Goal: Task Accomplishment & Management: Use online tool/utility

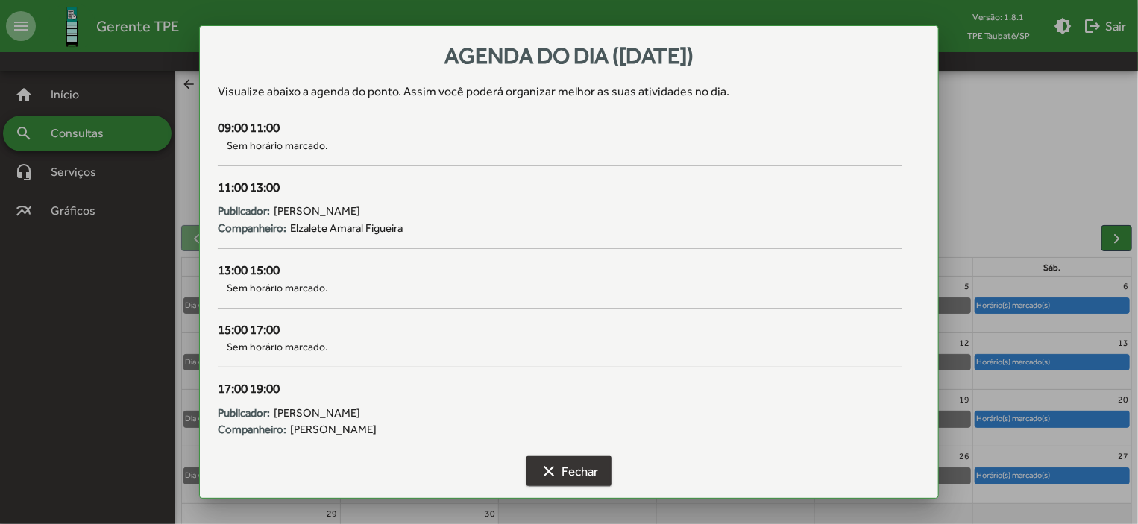
click at [595, 469] on span "clear Fechar" at bounding box center [569, 471] width 58 height 27
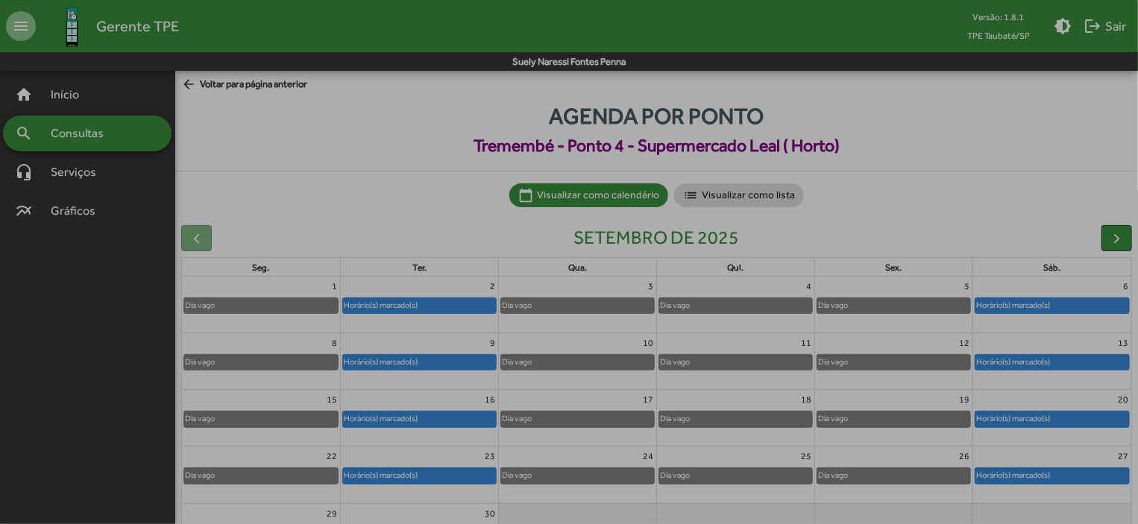
click at [595, 469] on span "clear Fechar" at bounding box center [569, 471] width 58 height 27
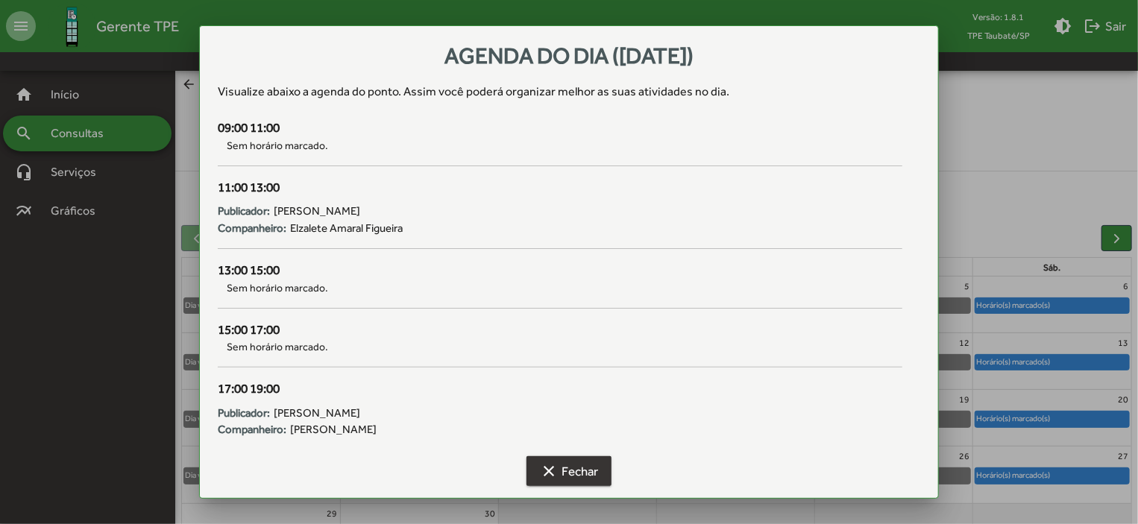
click at [595, 469] on div "Dia vago" at bounding box center [577, 475] width 153 height 15
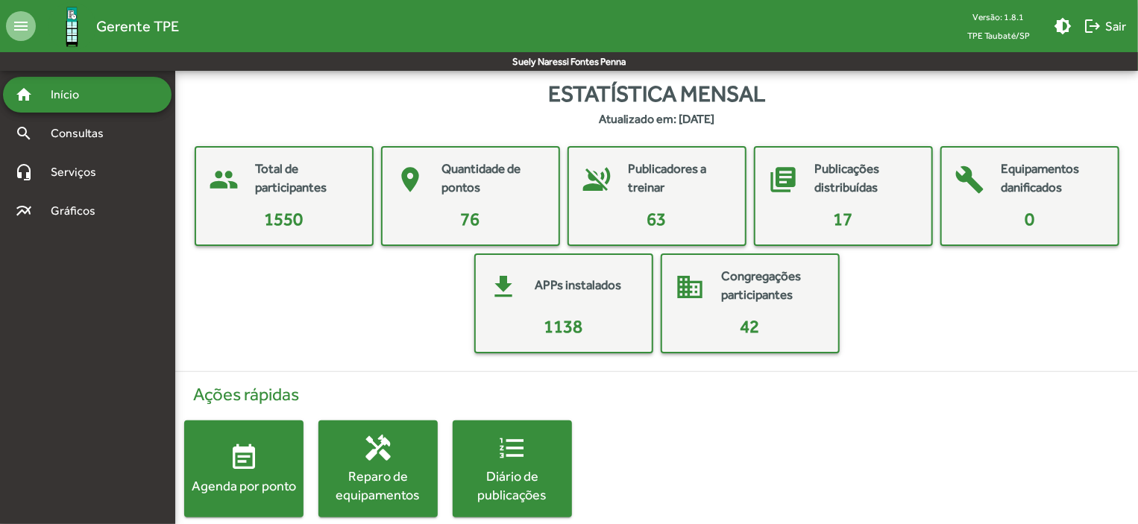
click at [272, 480] on div "Agenda por ponto" at bounding box center [243, 486] width 119 height 19
click at [272, 480] on html "menu Gerente TPE Versão: 1.8.1 TPE Taubaté/SP brightness_medium logout Sair Sue…" at bounding box center [569, 273] width 1138 height 547
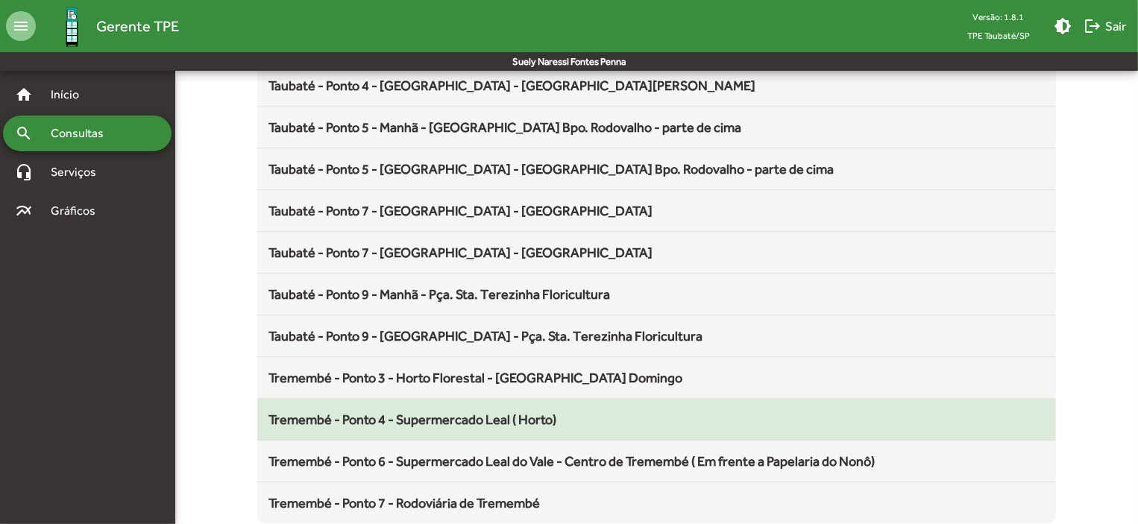
scroll to position [1966, 0]
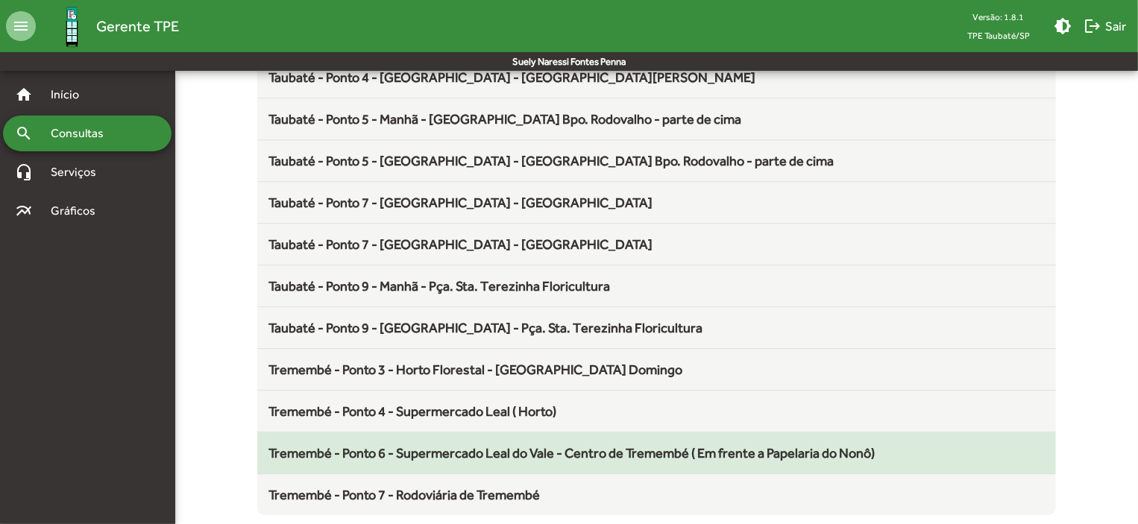
click at [546, 445] on span "Tremembé - Ponto 6 - Supermercado Leal do Vale - Centro de Tremembé ( Em frente…" at bounding box center [572, 453] width 606 height 16
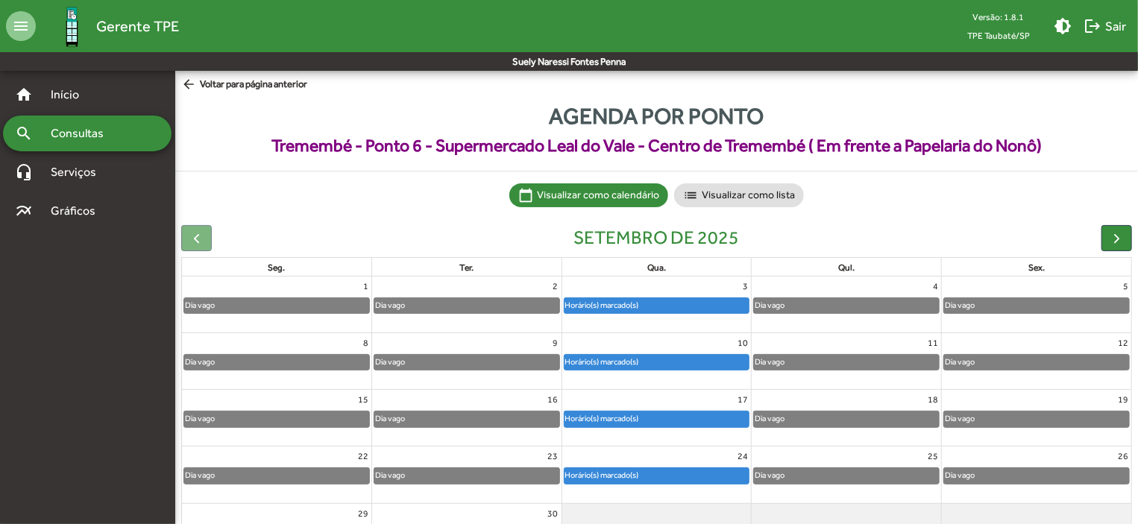
click at [672, 357] on div "Horário(s) marcado(s)" at bounding box center [657, 362] width 185 height 15
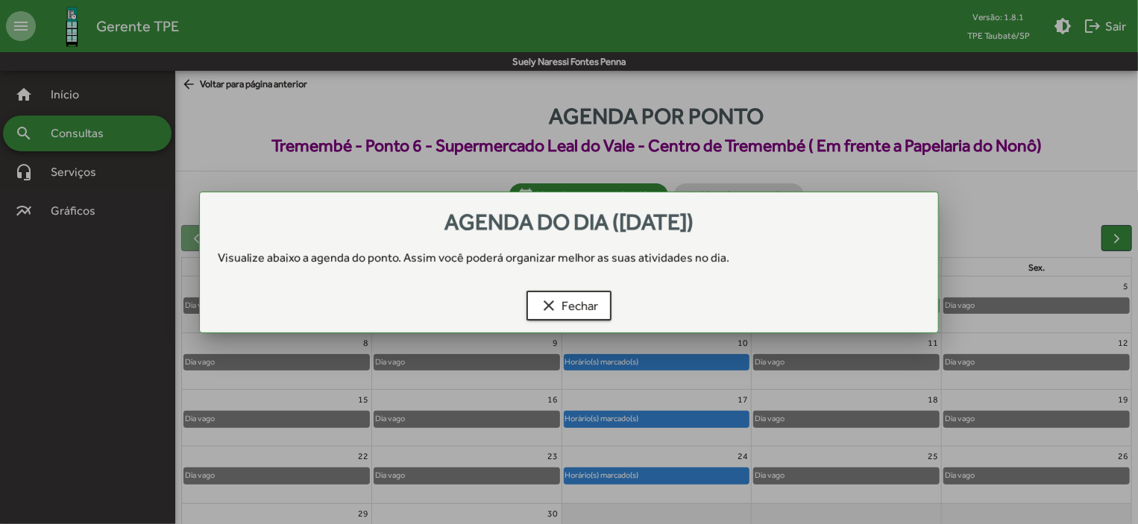
click at [672, 357] on div at bounding box center [569, 262] width 1138 height 524
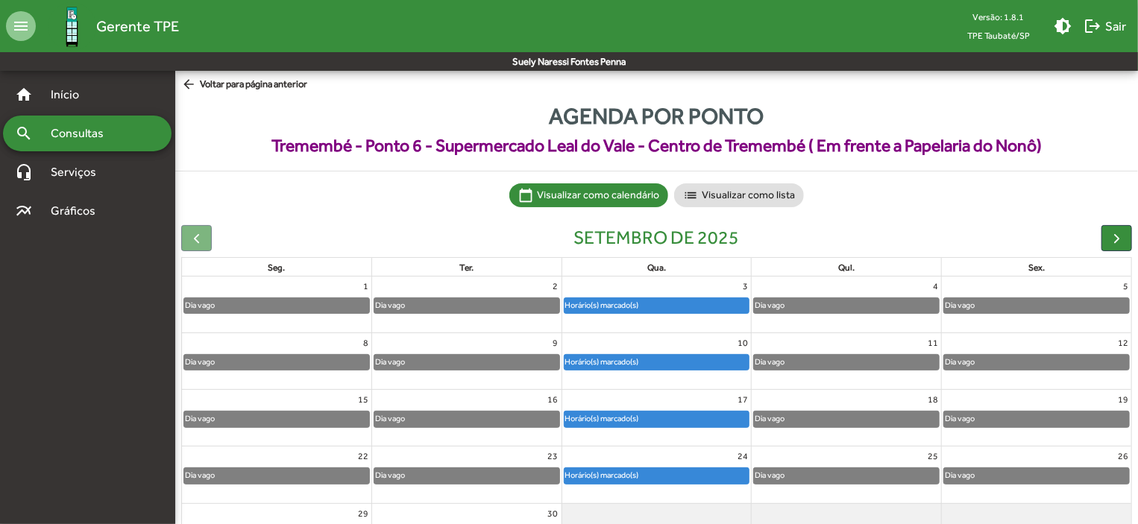
click at [672, 357] on div "Horário(s) marcado(s)" at bounding box center [657, 362] width 185 height 15
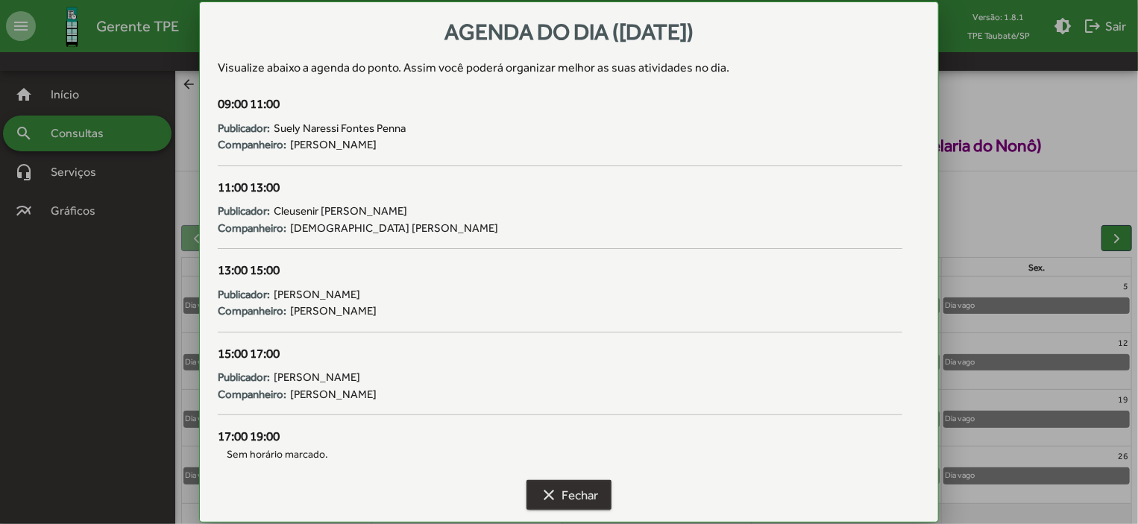
click at [571, 490] on span "clear Fechar" at bounding box center [569, 495] width 58 height 27
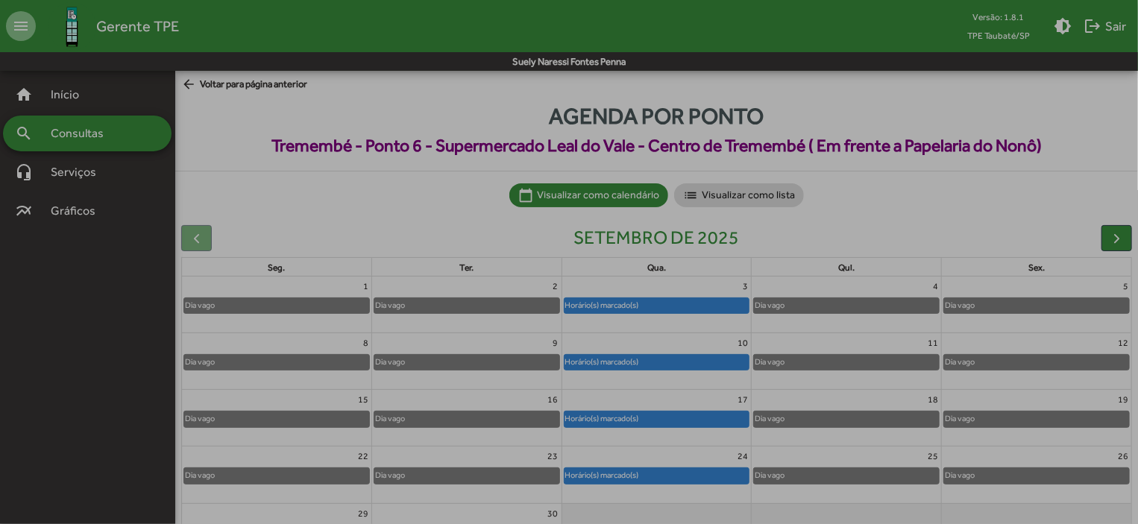
click at [571, 490] on span "clear Fechar" at bounding box center [569, 495] width 58 height 27
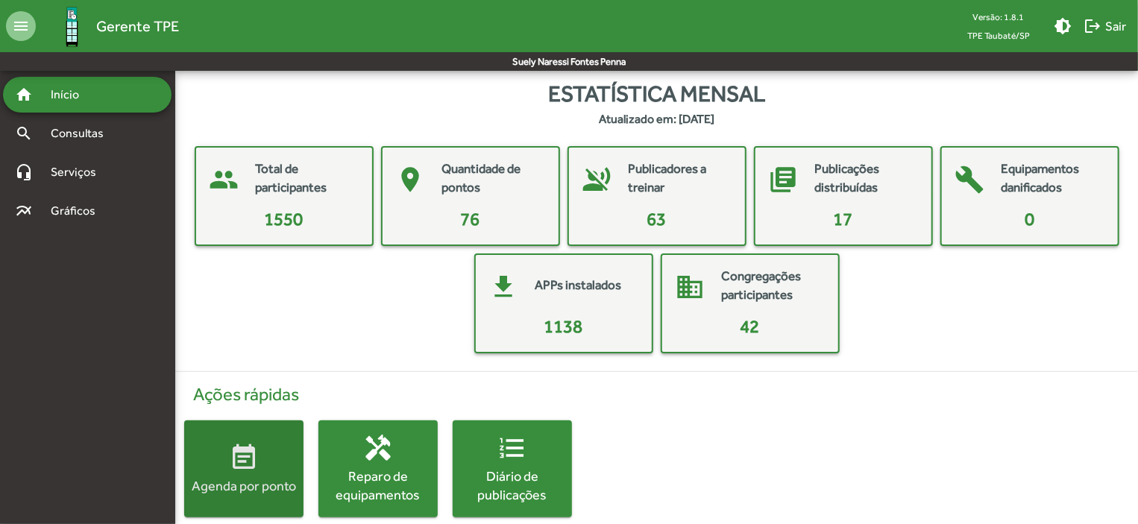
click at [268, 473] on span "event_note Agenda por ponto" at bounding box center [243, 469] width 119 height 52
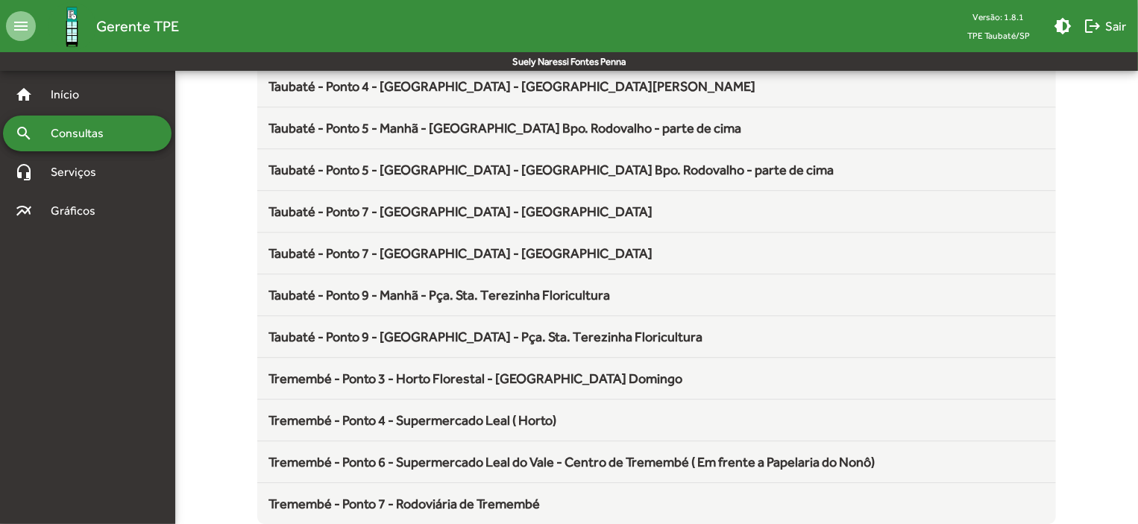
scroll to position [1966, 0]
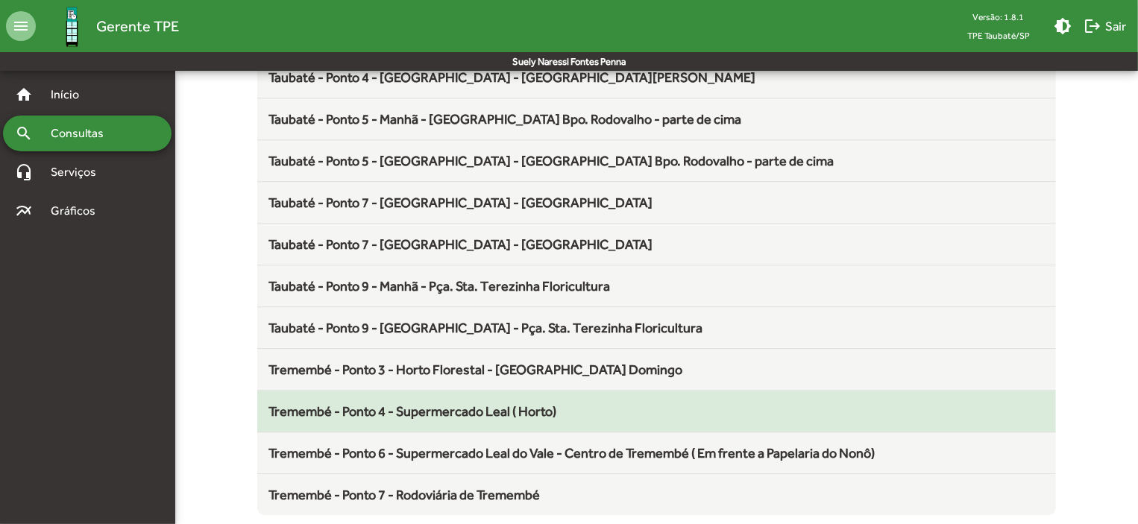
click at [478, 410] on span "Tremembé - Ponto 4 - Supermercado Leal ( Horto)" at bounding box center [413, 412] width 288 height 16
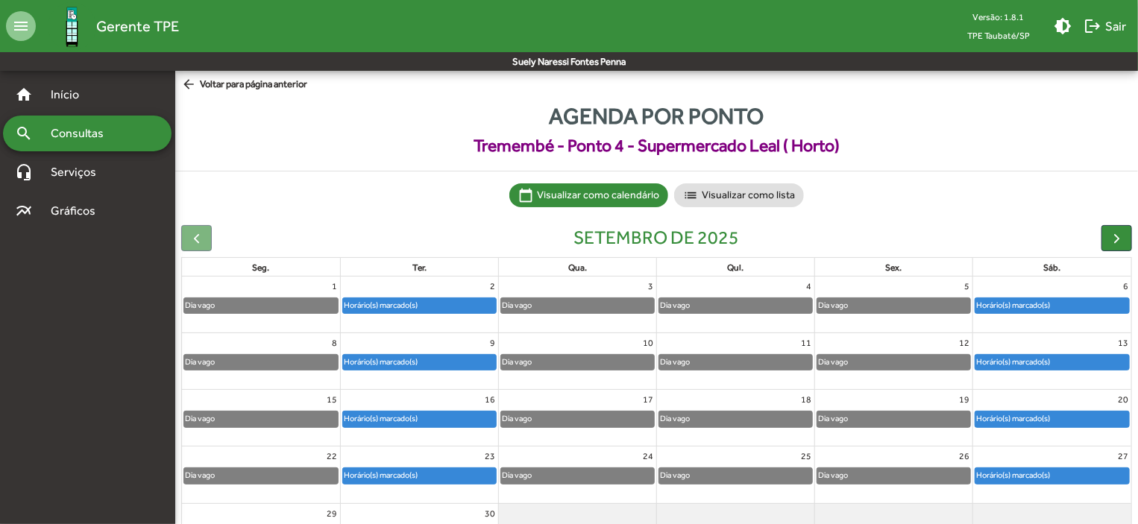
click at [1074, 365] on div "Horário(s) marcado(s)" at bounding box center [1053, 362] width 154 height 15
click at [1062, 362] on div "Horário(s) marcado(s)" at bounding box center [1053, 362] width 154 height 15
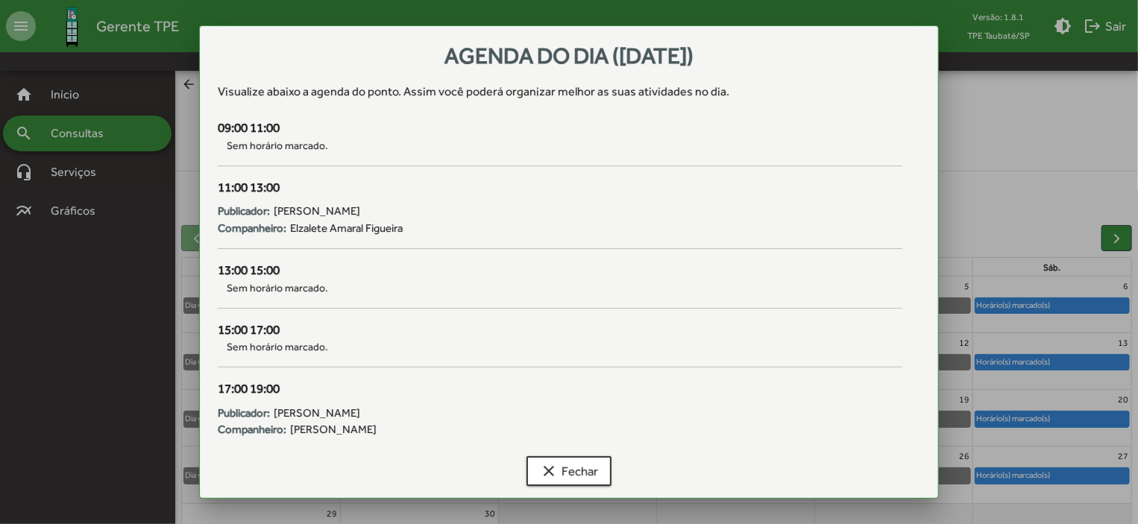
click at [1062, 362] on div at bounding box center [569, 262] width 1138 height 524
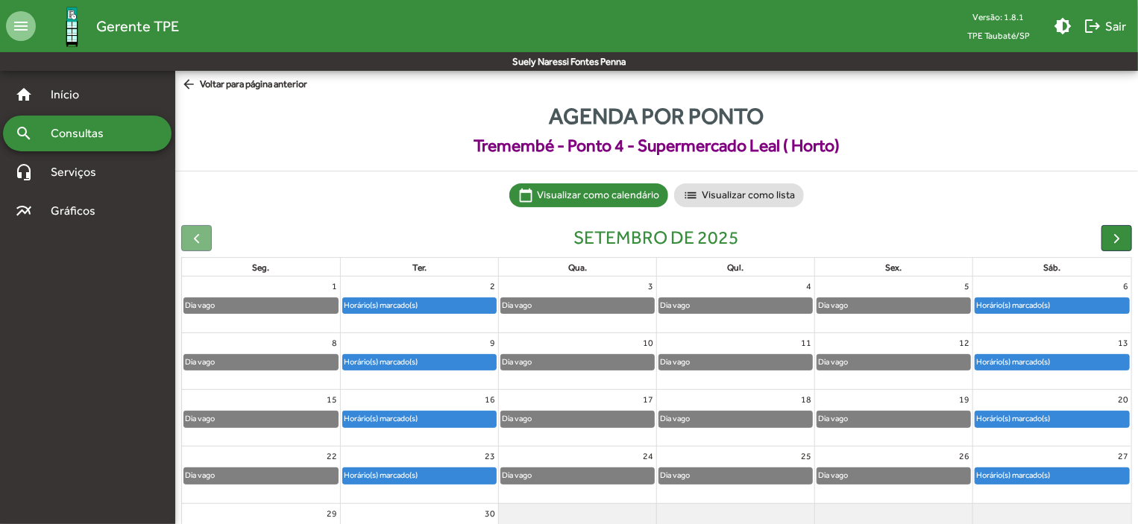
click at [1062, 362] on div "Horário(s) marcado(s)" at bounding box center [1053, 362] width 154 height 15
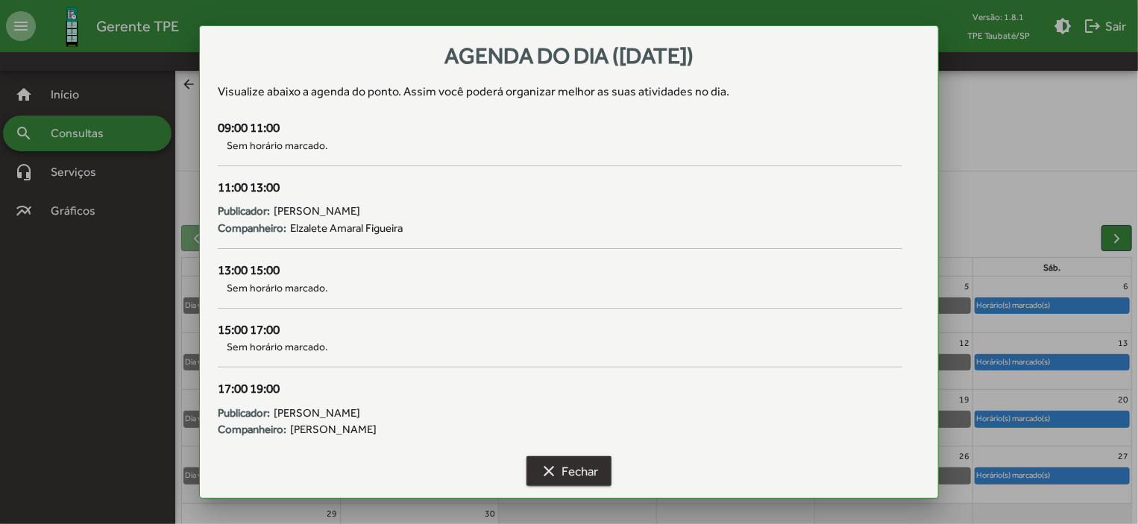
click at [556, 477] on mat-icon "clear" at bounding box center [549, 471] width 18 height 18
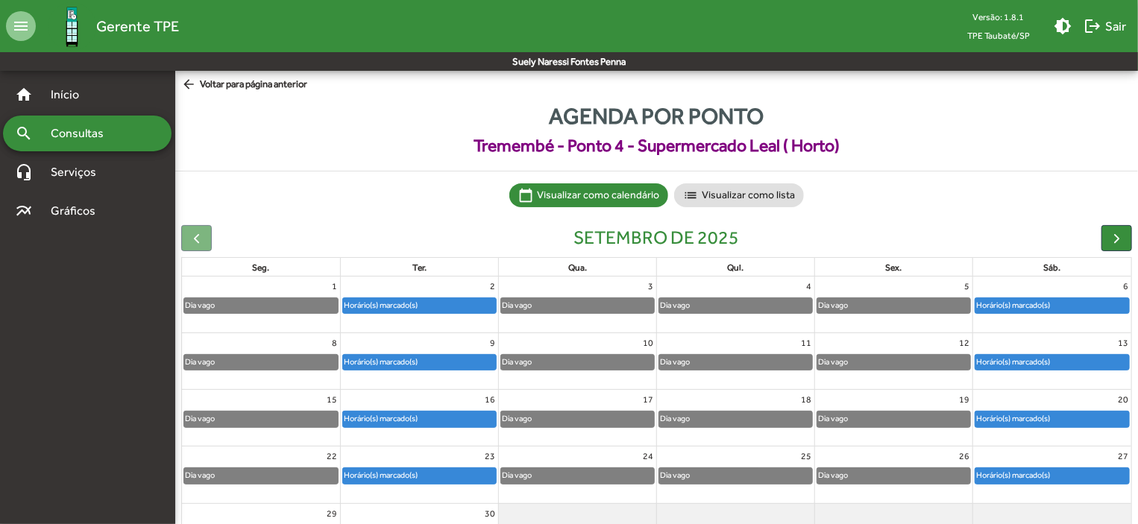
click at [1046, 360] on div "Horário(s) marcado(s)" at bounding box center [1013, 362] width 75 height 14
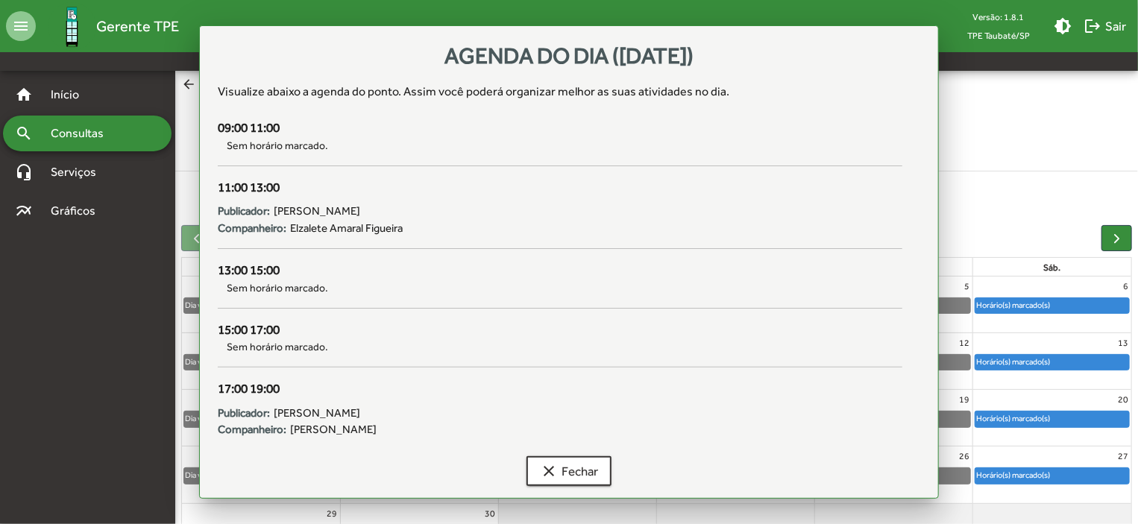
click at [1046, 360] on div "Horário(s) marcado(s)" at bounding box center [1013, 362] width 75 height 14
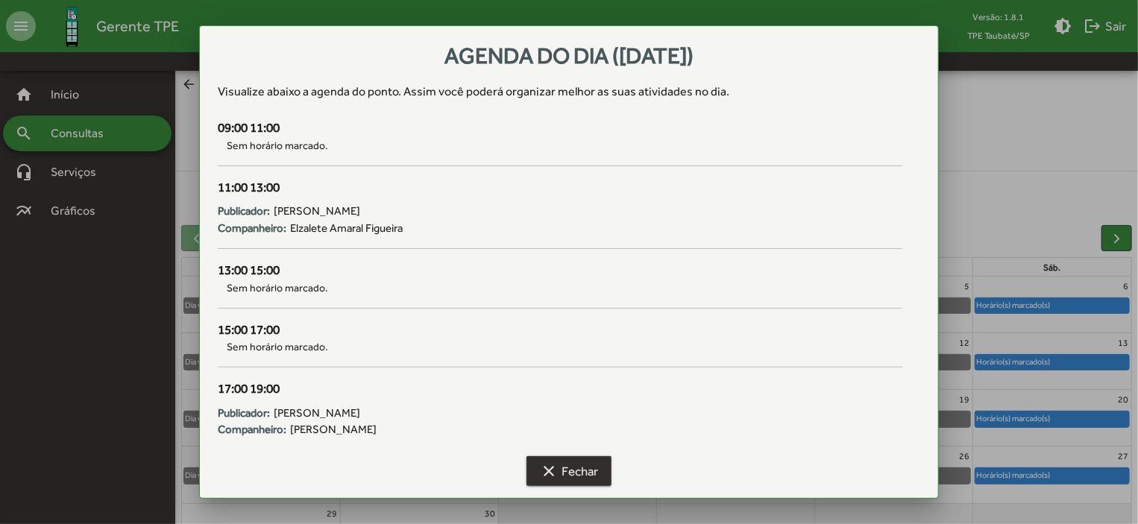
click at [556, 462] on mat-icon "clear" at bounding box center [549, 471] width 18 height 18
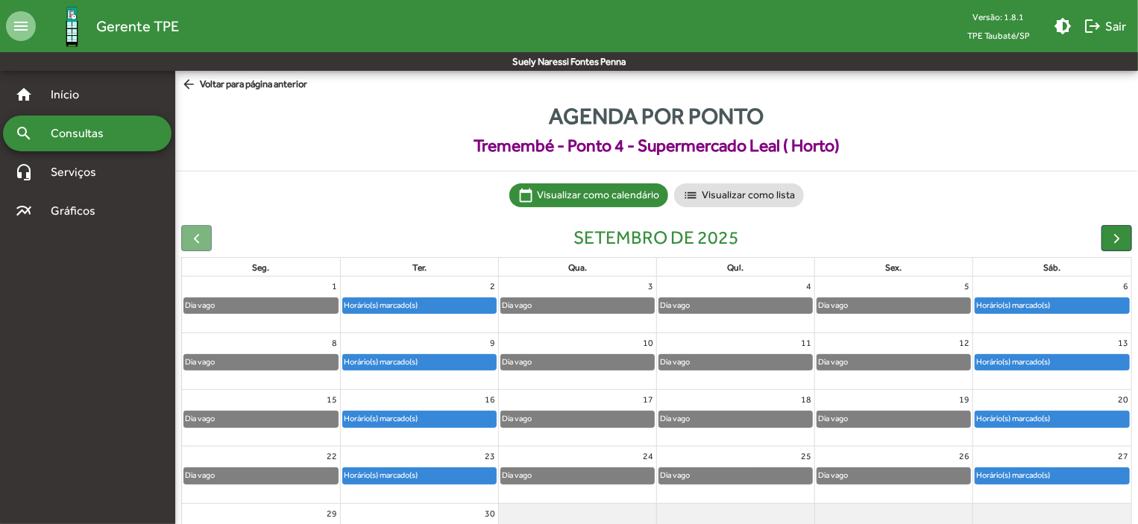
click at [186, 81] on mat-icon "arrow_back" at bounding box center [190, 85] width 19 height 16
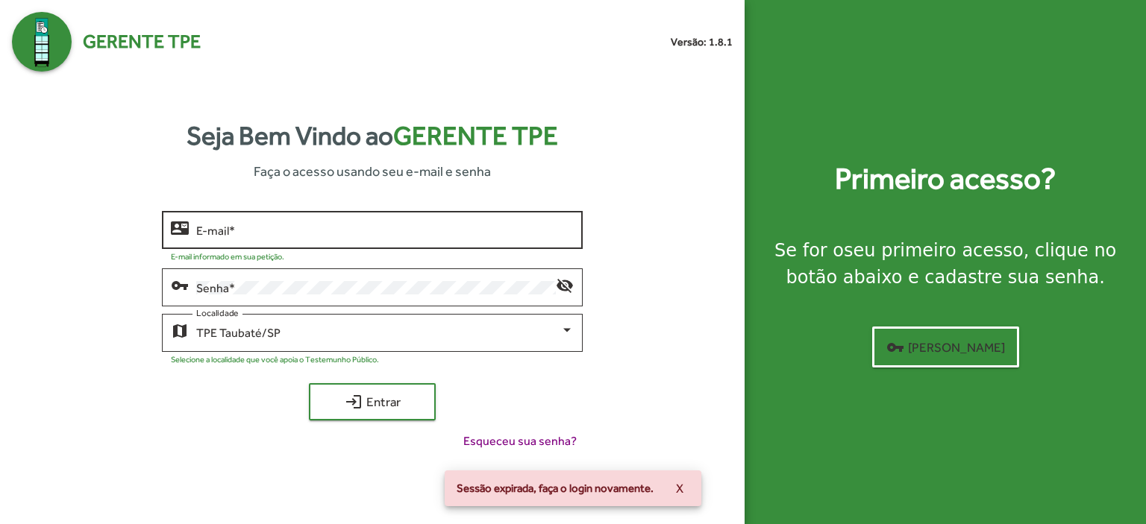
click at [301, 233] on input "E-mail *" at bounding box center [384, 230] width 377 height 13
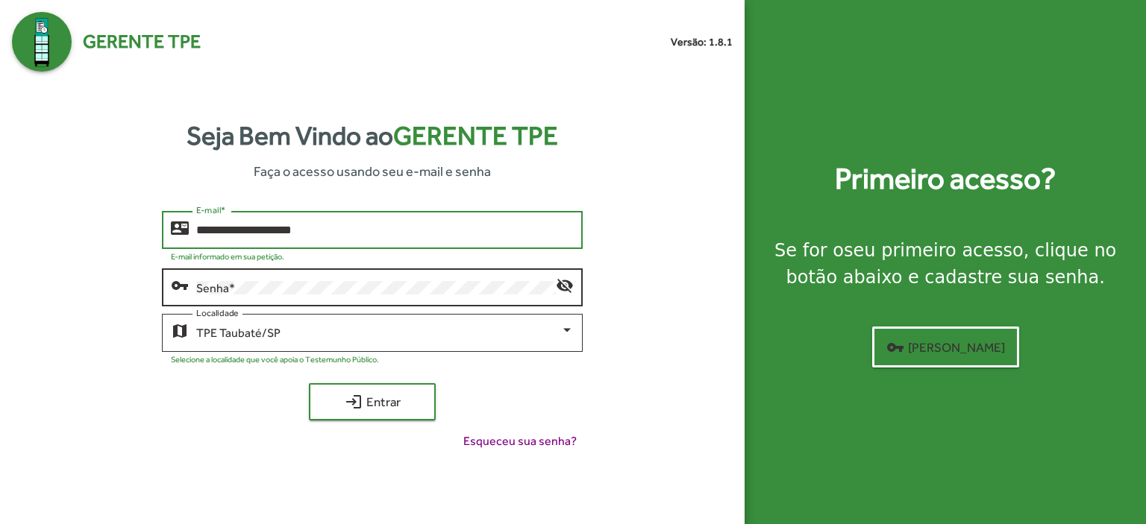
type input "**********"
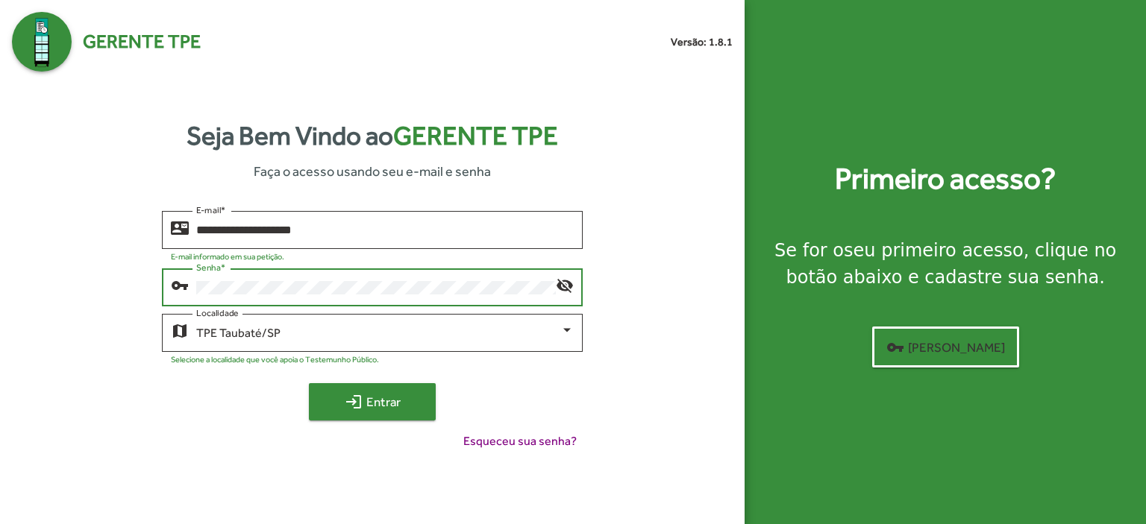
click at [394, 396] on span "login Entrar" at bounding box center [372, 402] width 100 height 27
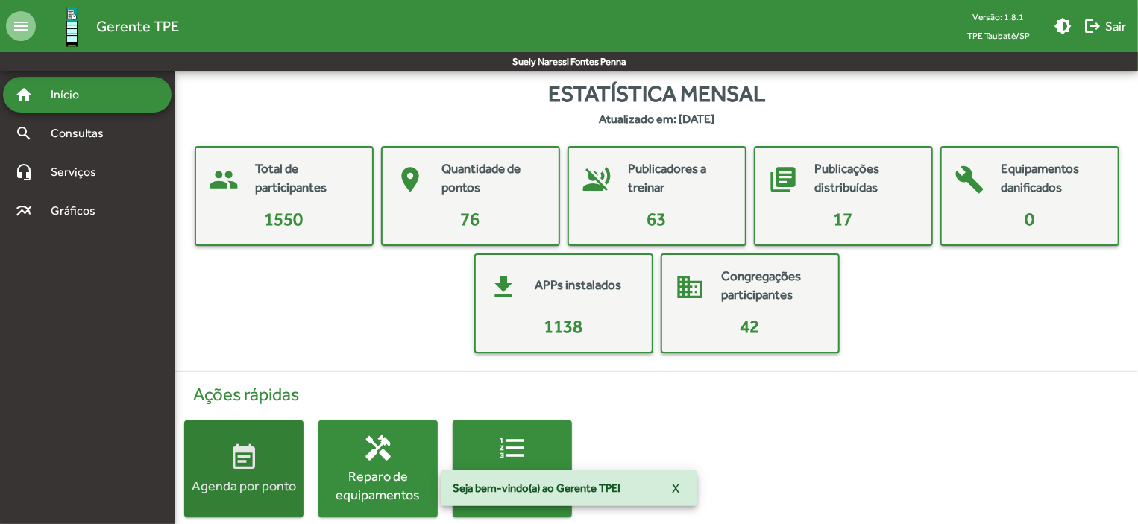
click at [239, 485] on div "Agenda por ponto" at bounding box center [243, 486] width 119 height 19
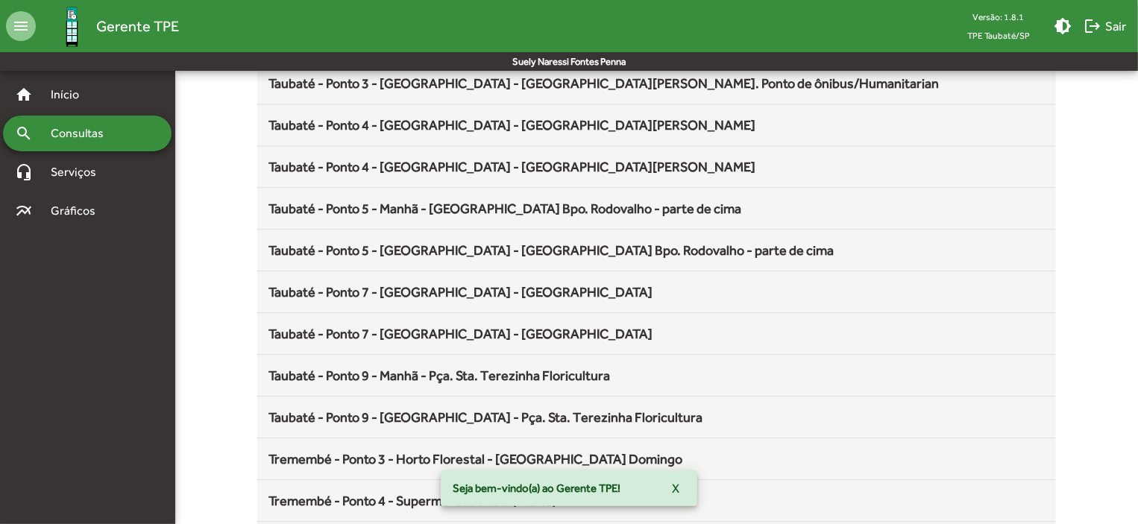
scroll to position [1966, 0]
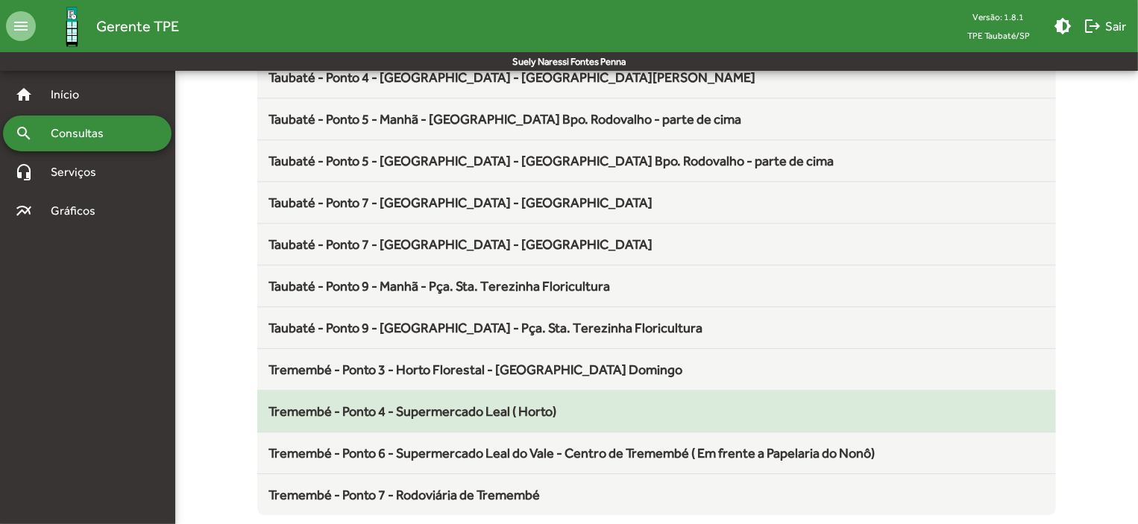
click at [451, 404] on span "Tremembé - Ponto 4 - Supermercado Leal ( Horto)" at bounding box center [413, 412] width 288 height 16
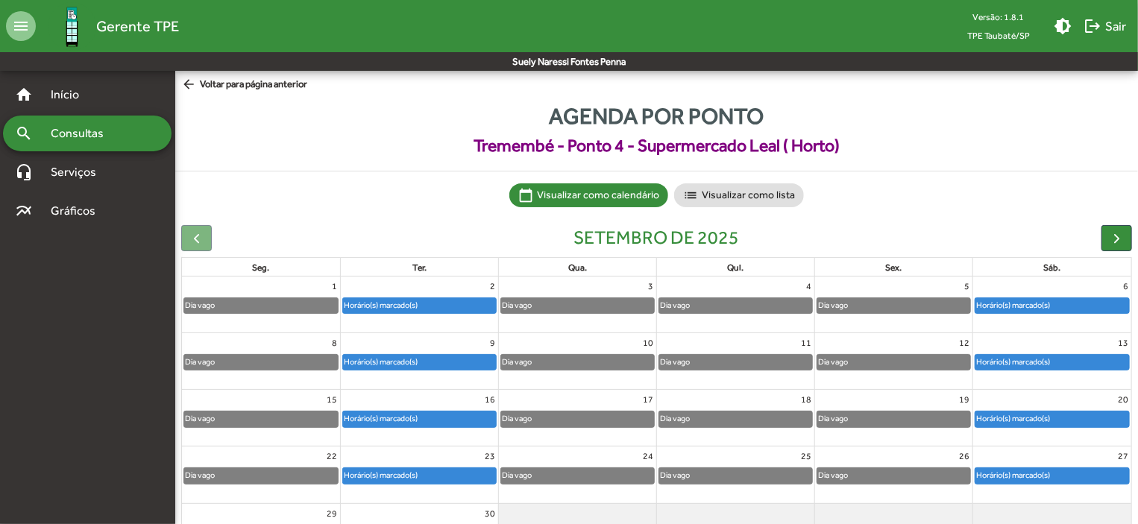
click at [1049, 360] on div "Horário(s) marcado(s)" at bounding box center [1013, 362] width 75 height 14
click at [970, 358] on div "Dia vago" at bounding box center [893, 362] width 153 height 15
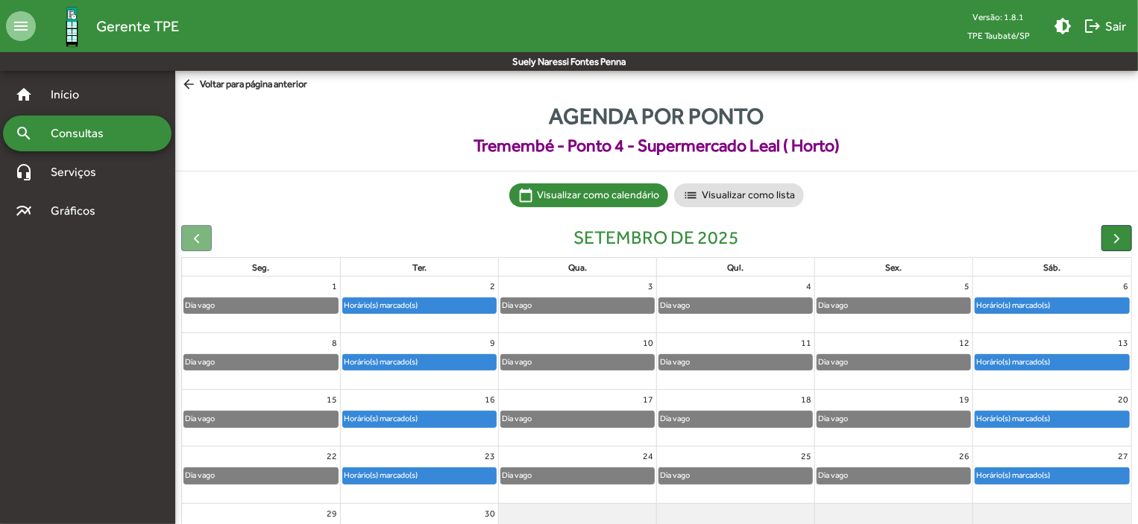
click at [970, 358] on div "Dia vago" at bounding box center [893, 362] width 153 height 15
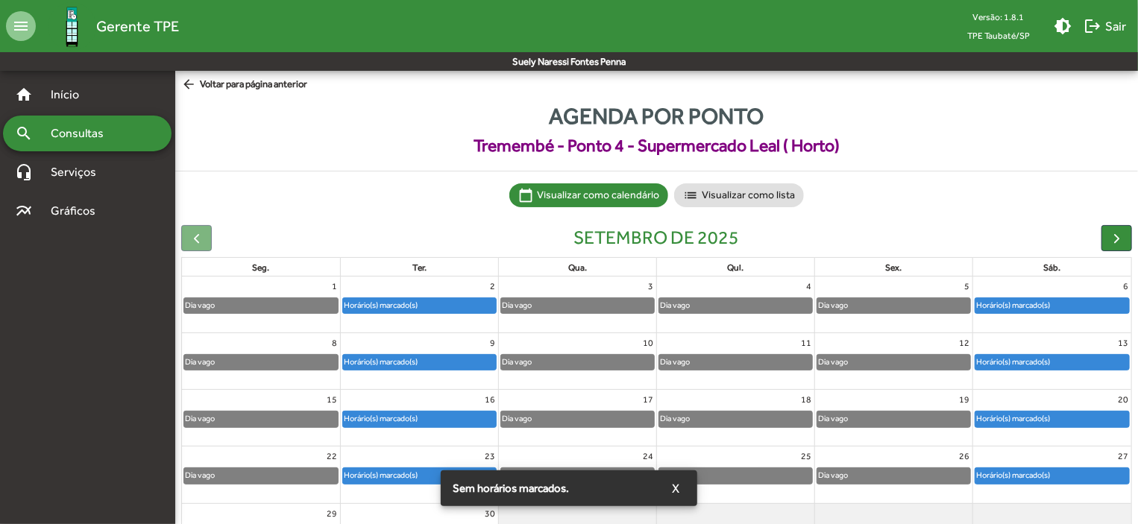
click at [984, 357] on div "Horário(s) marcado(s)" at bounding box center [1013, 362] width 75 height 14
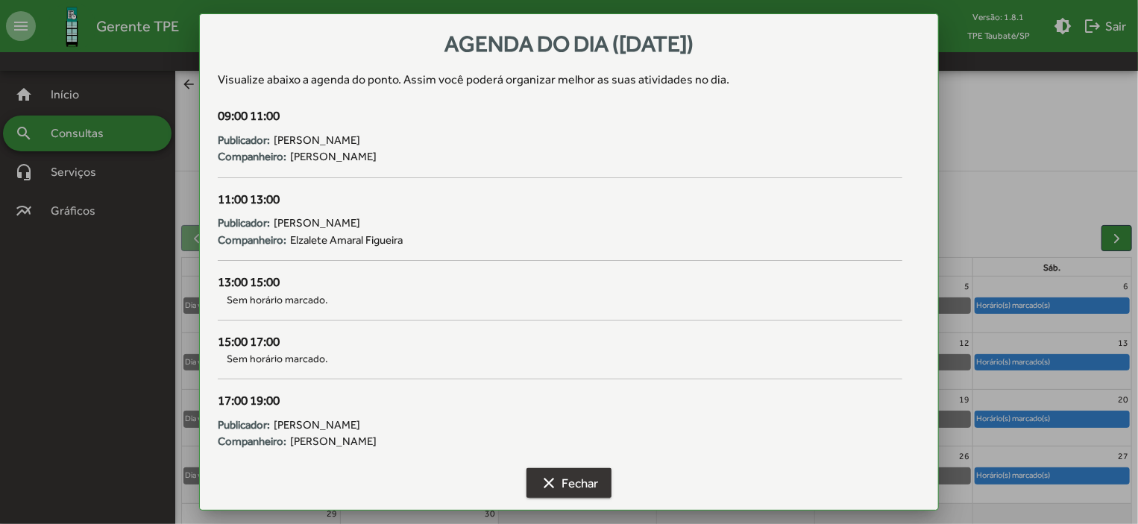
click at [585, 489] on span "clear Fechar" at bounding box center [569, 483] width 58 height 27
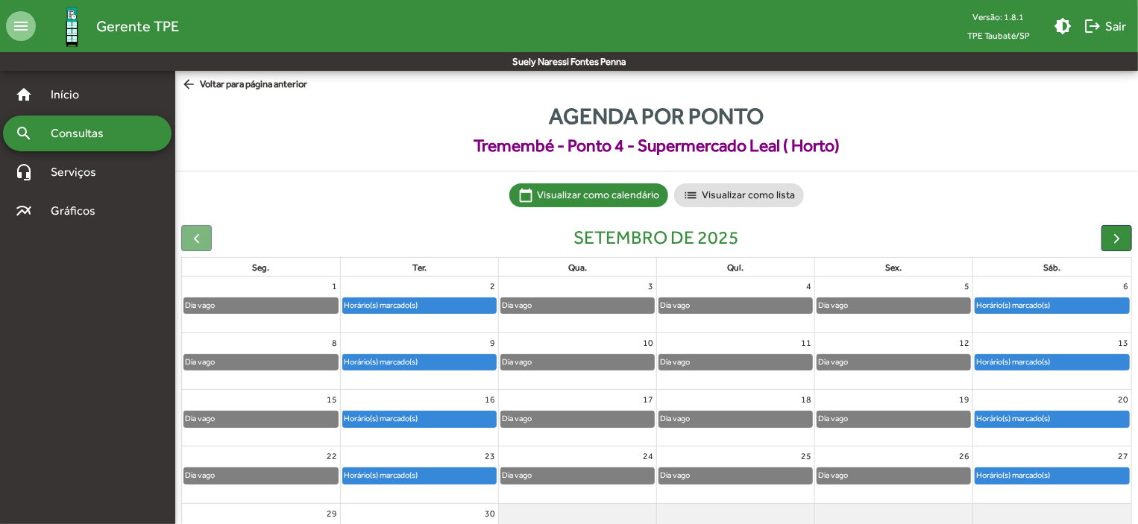
click at [1083, 411] on link "Horário(s) marcado(s)" at bounding box center [1052, 419] width 155 height 16
click at [1072, 418] on div "Horário(s) marcado(s)" at bounding box center [1053, 419] width 154 height 15
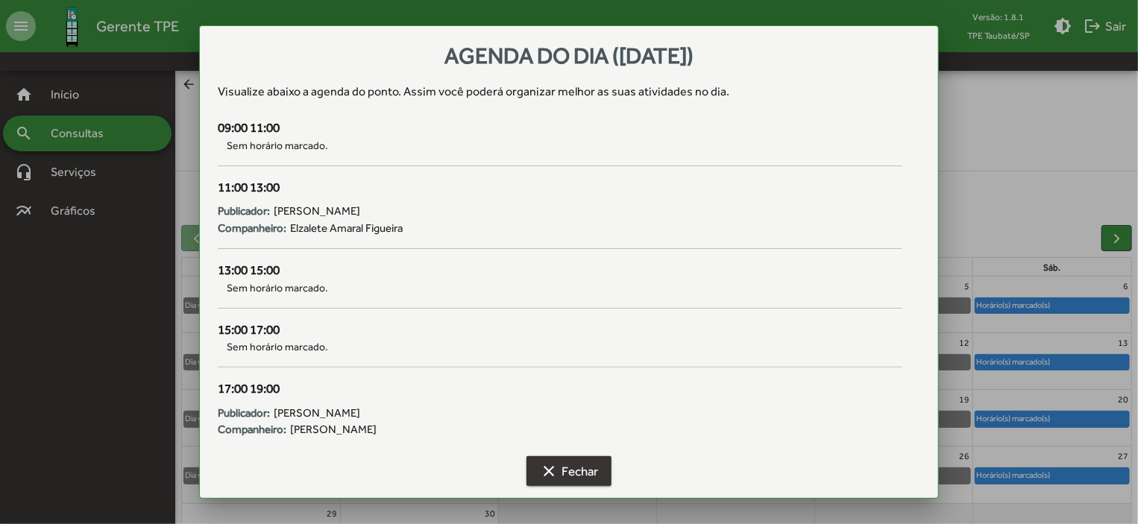
click at [574, 468] on span "clear Fechar" at bounding box center [569, 471] width 58 height 27
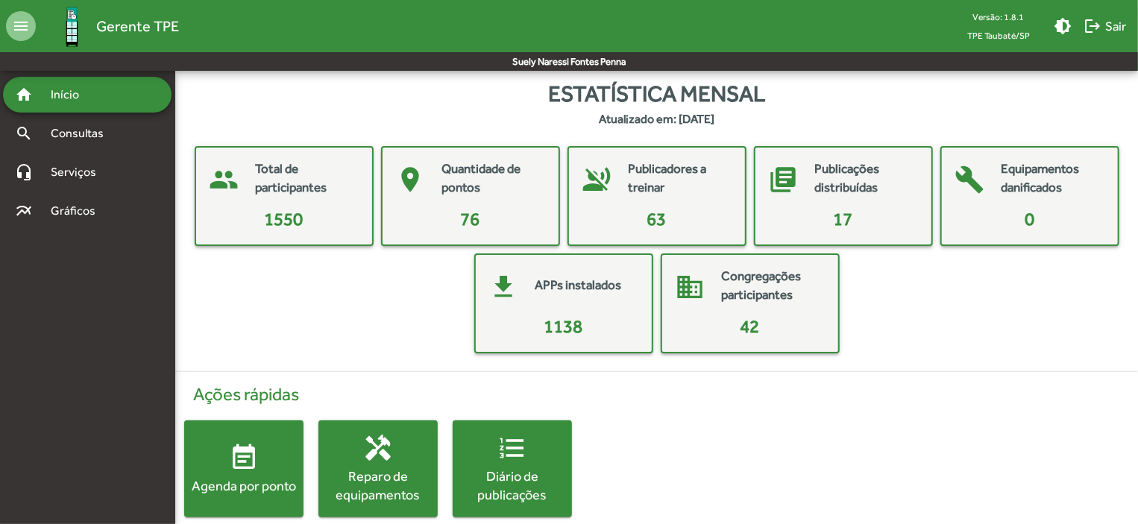
click at [253, 483] on div "Agenda por ponto" at bounding box center [243, 486] width 119 height 19
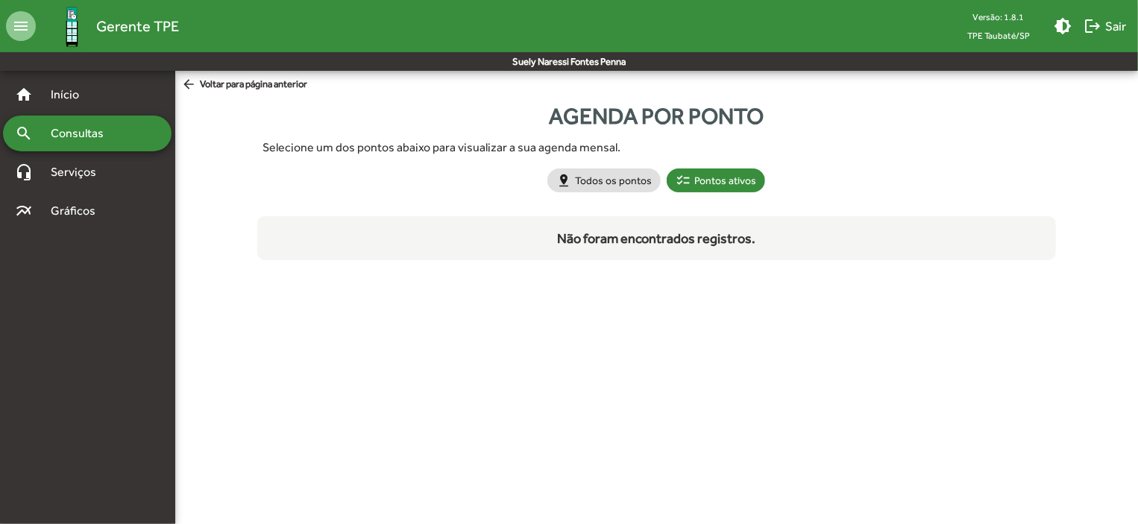
click at [253, 290] on html "menu Gerente TPE Versão: 1.8.1 TPE Taubaté/SP brightness_medium logout Sair Sue…" at bounding box center [569, 145] width 1138 height 290
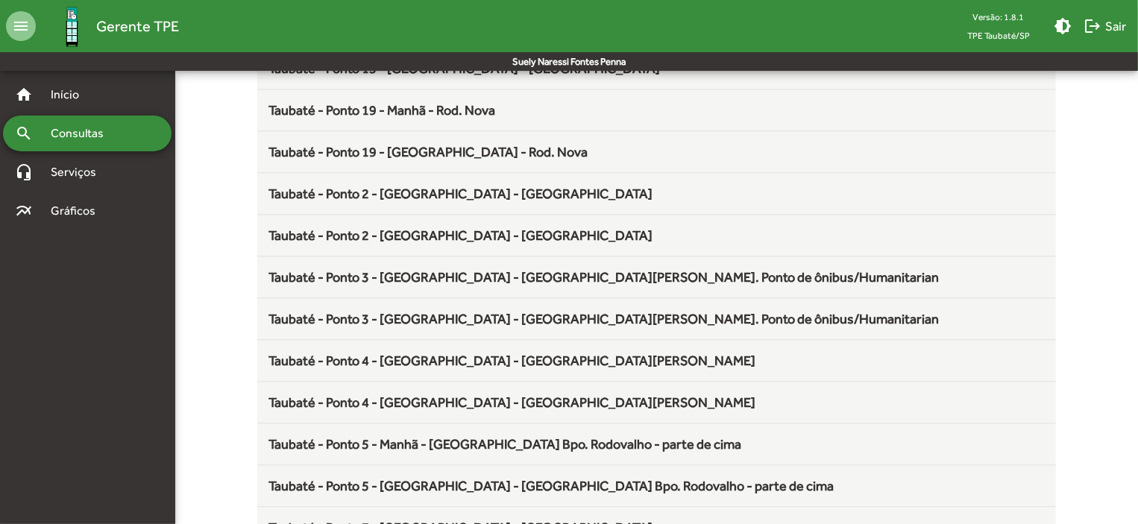
scroll to position [1966, 0]
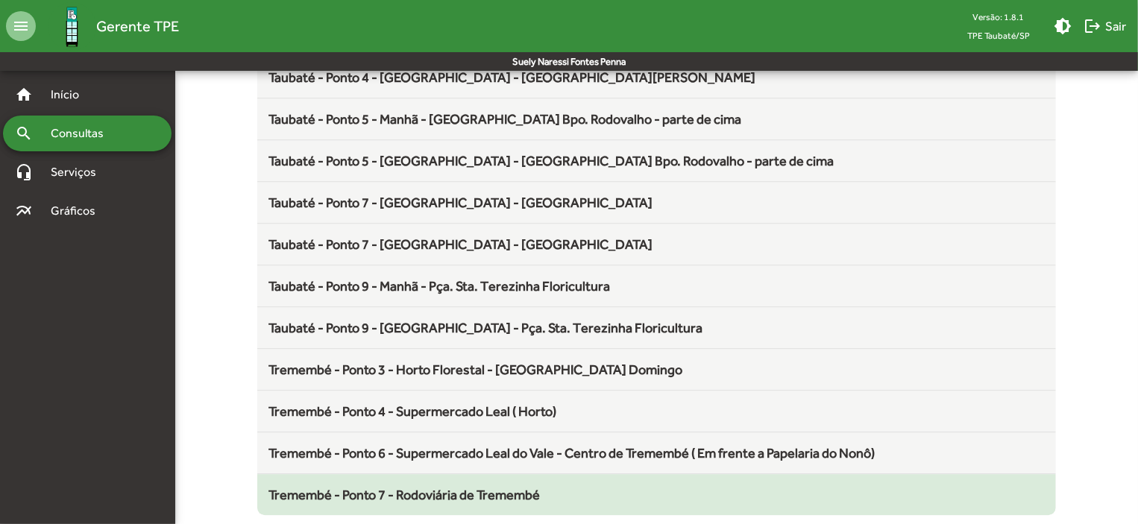
click at [523, 487] on span "Tremembé - Ponto 7 - Rodoviária de Tremembé" at bounding box center [405, 495] width 272 height 16
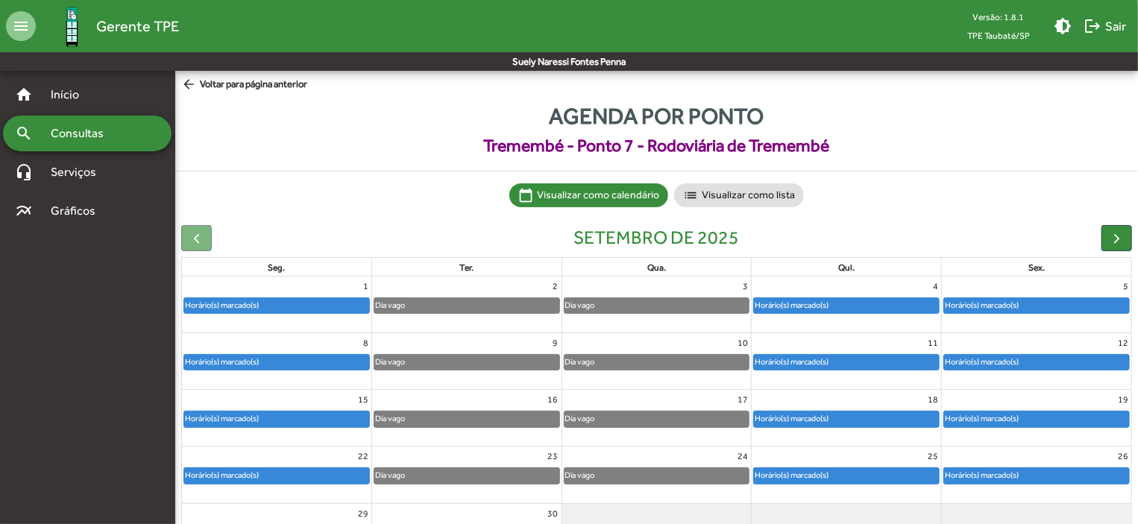
click at [1038, 360] on div "Horário(s) marcado(s)" at bounding box center [1036, 362] width 185 height 15
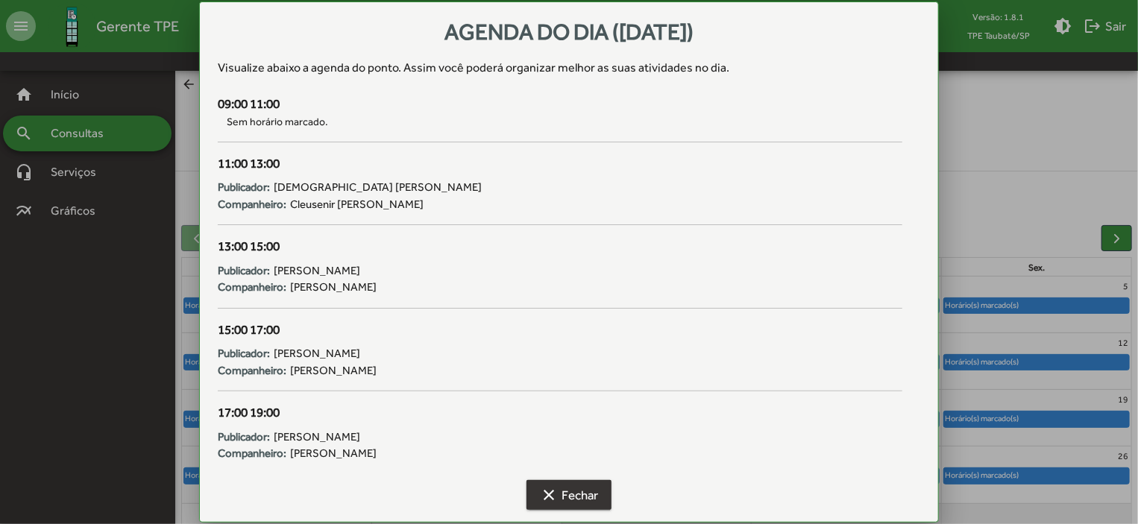
click at [580, 487] on span "clear Fechar" at bounding box center [569, 495] width 58 height 27
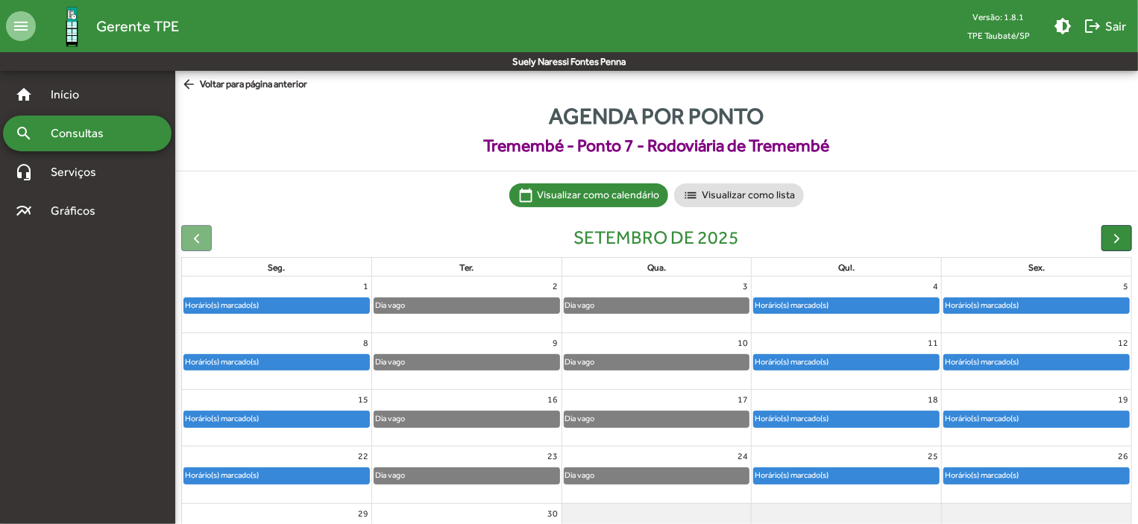
click at [580, 487] on span "clear Fechar" at bounding box center [569, 495] width 58 height 27
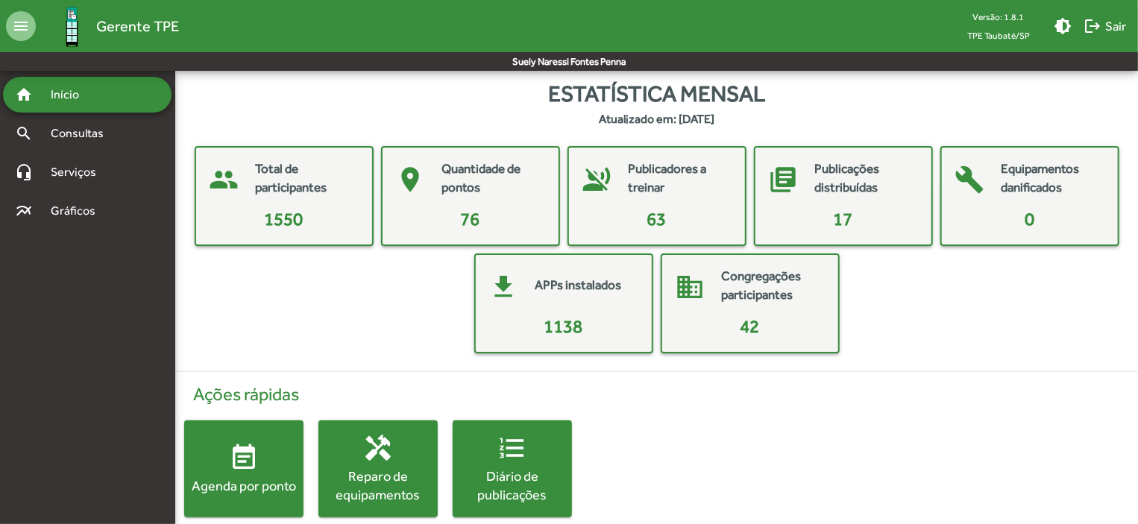
click at [272, 448] on span "event_note Agenda por ponto" at bounding box center [243, 469] width 119 height 52
click at [272, 448] on html "menu Gerente TPE Versão: 1.8.1 TPE Taubaté/SP brightness_medium logout Sair Sue…" at bounding box center [569, 273] width 1138 height 547
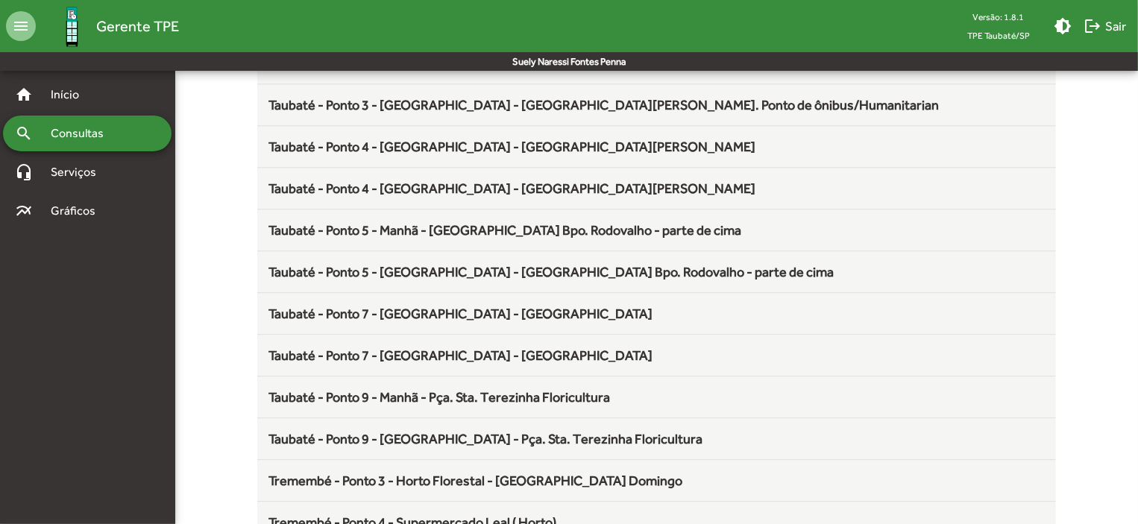
scroll to position [1966, 0]
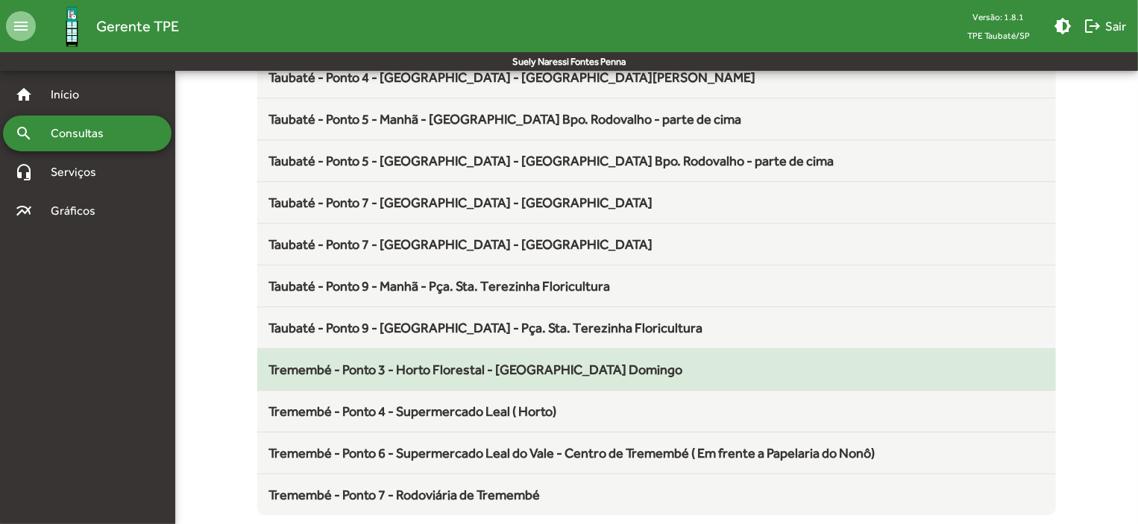
click at [546, 365] on span "Tremembé - Ponto 3 - Horto Florestal - [GEOGRAPHIC_DATA] Domingo" at bounding box center [476, 370] width 414 height 16
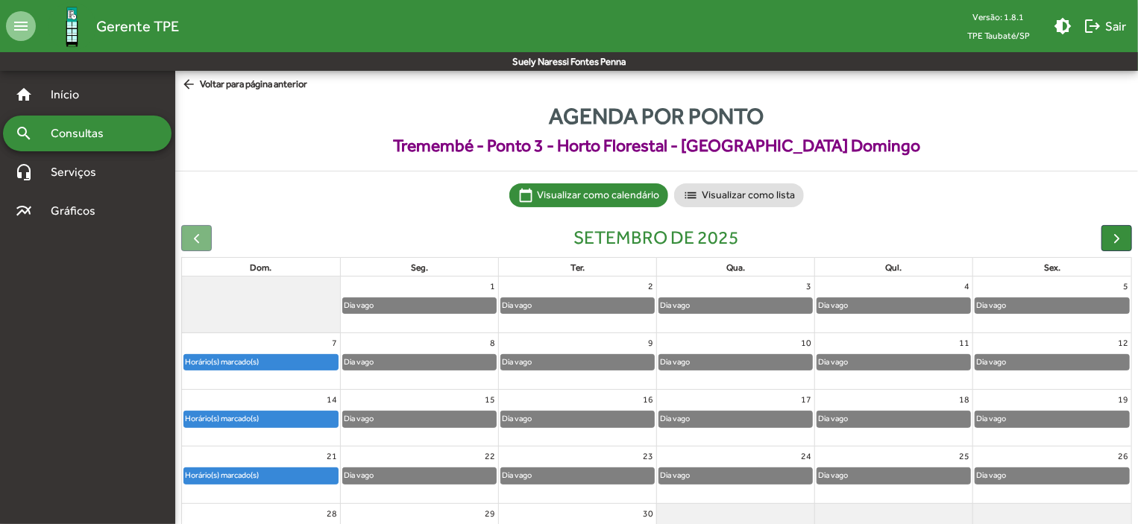
click at [284, 421] on div "Horário(s) marcado(s)" at bounding box center [261, 419] width 154 height 15
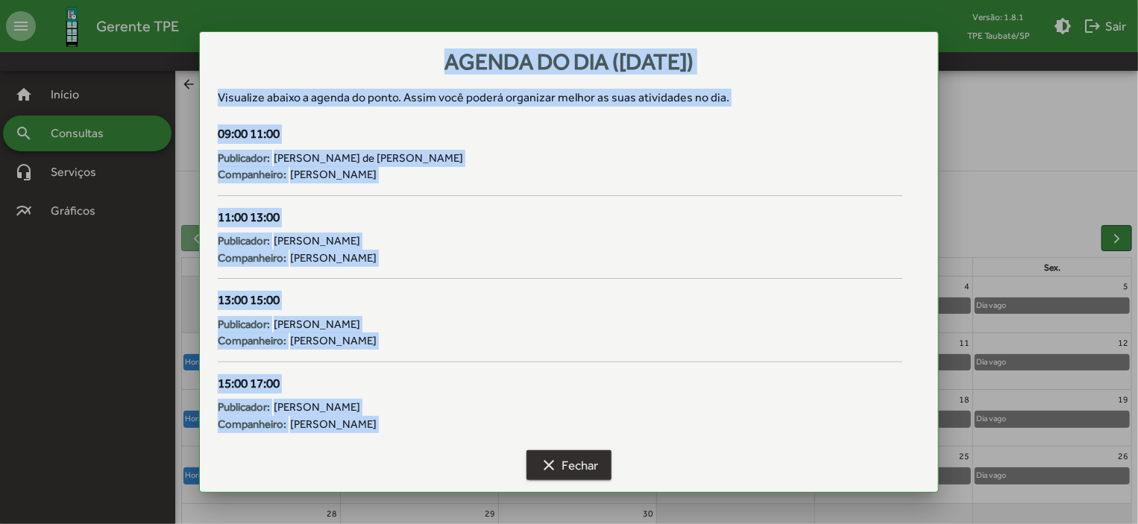
click at [588, 457] on span "clear Fechar" at bounding box center [569, 465] width 58 height 27
